Goal: Check status

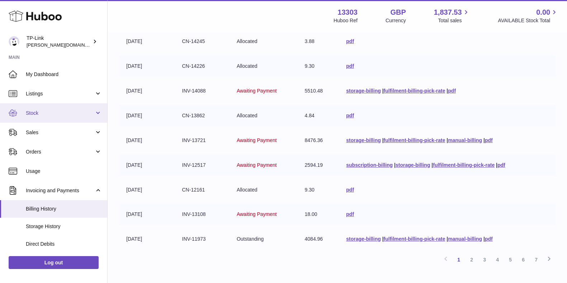
drag, startPoint x: 0, startPoint y: 0, endPoint x: 49, endPoint y: 118, distance: 127.9
click at [49, 118] on link "Stock" at bounding box center [53, 112] width 107 height 19
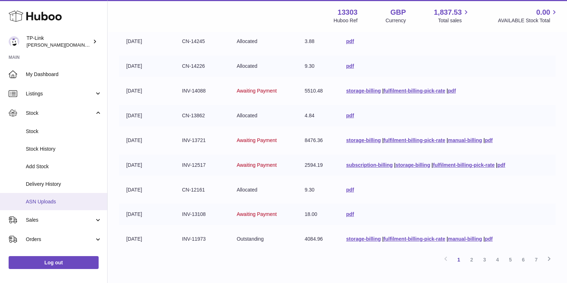
click at [52, 201] on span "ASN Uploads" at bounding box center [64, 201] width 76 height 7
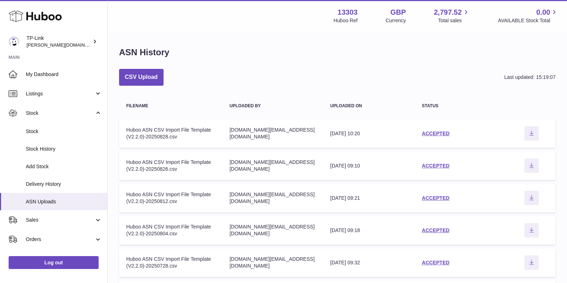
click at [294, 43] on div "ASN History CSV Upload Last updated: 15:19:07 Filename Uploaded by Uploaded on …" at bounding box center [337, 244] width 459 height 424
click at [439, 132] on link "ACCEPTED" at bounding box center [436, 133] width 28 height 6
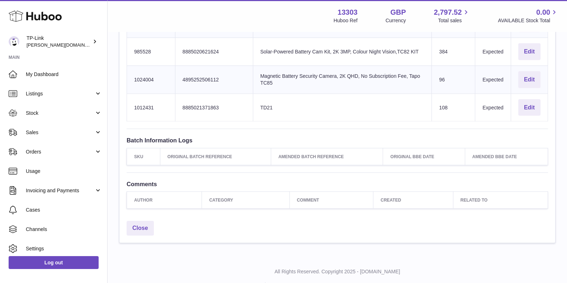
scroll to position [1920, 0]
